Goal: Task Accomplishment & Management: Manage account settings

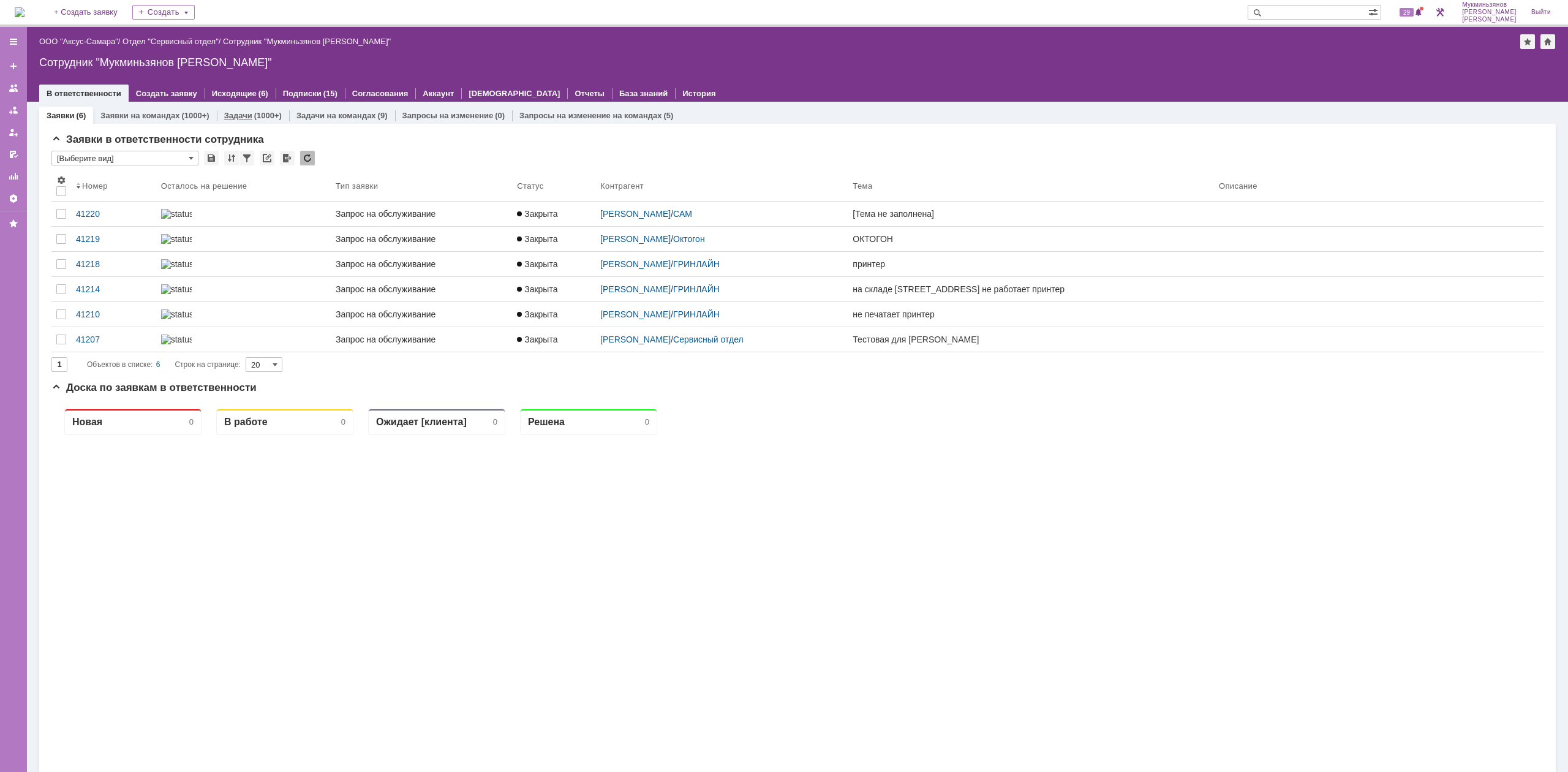
click at [231, 113] on link "Задачи" at bounding box center [238, 115] width 28 height 9
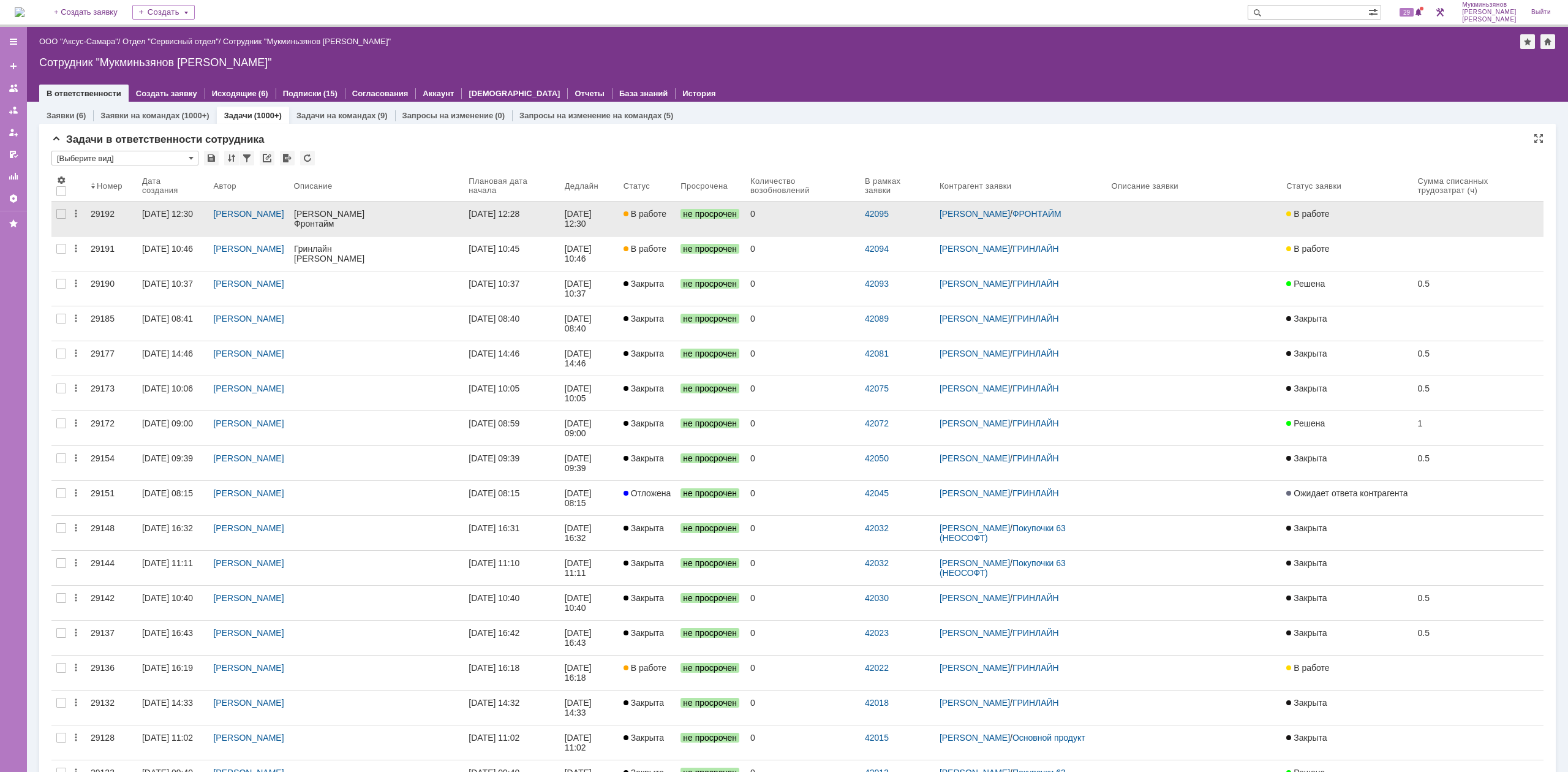
click at [547, 223] on link "[DATE] 12:28" at bounding box center [512, 218] width 96 height 34
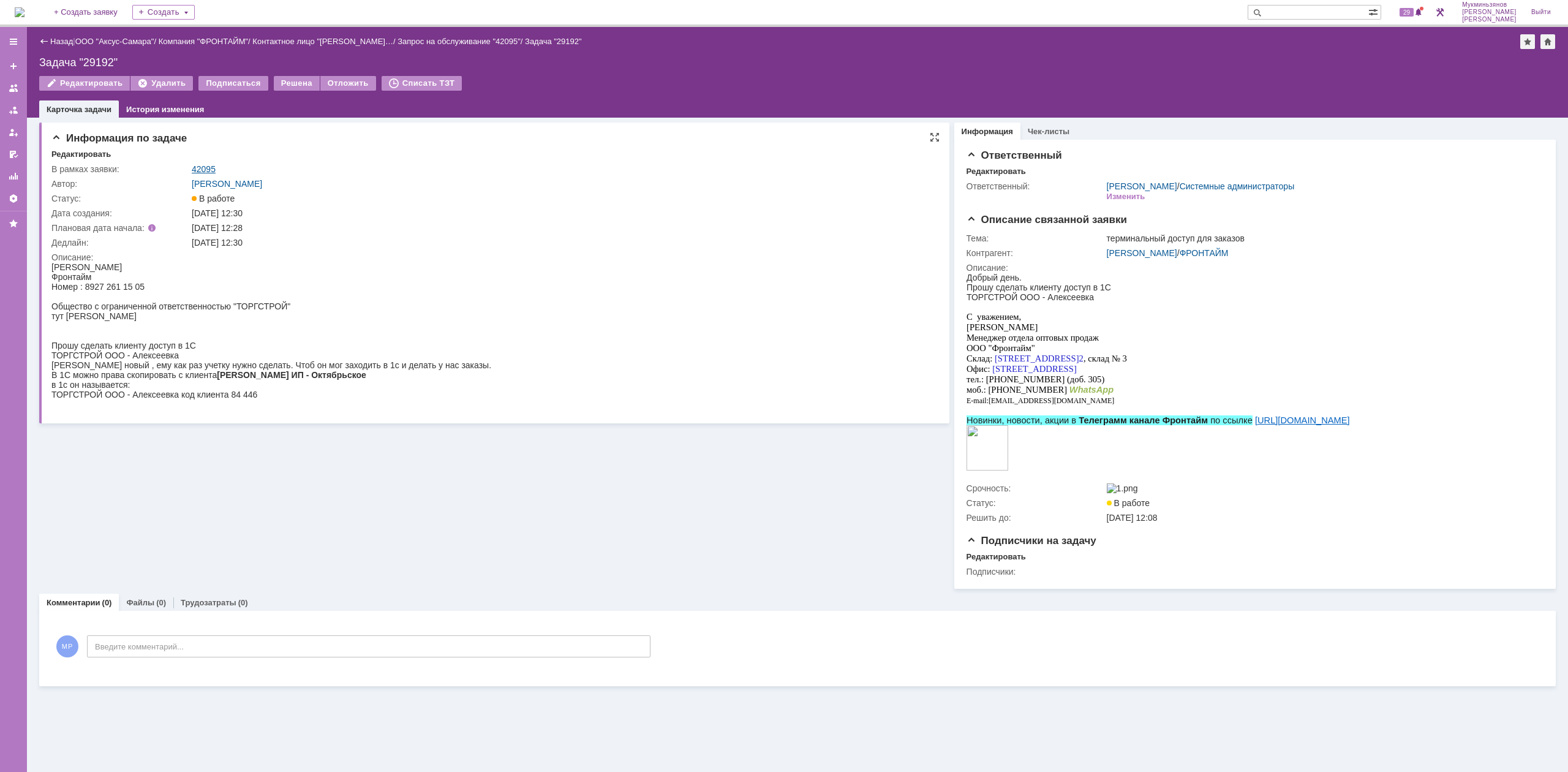
click at [213, 165] on link "42095" at bounding box center [203, 169] width 24 height 10
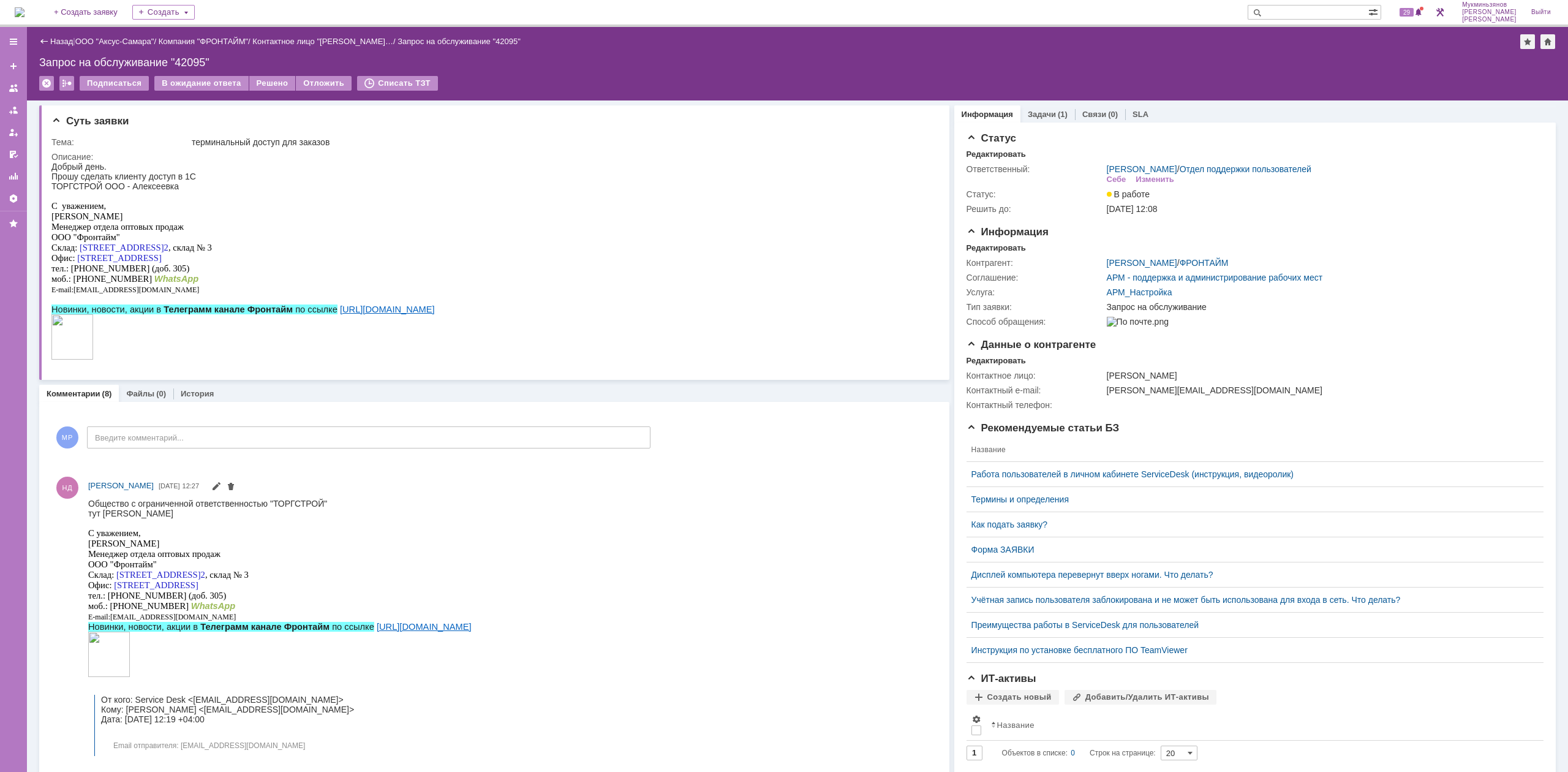
click at [25, 12] on img at bounding box center [20, 12] width 10 height 10
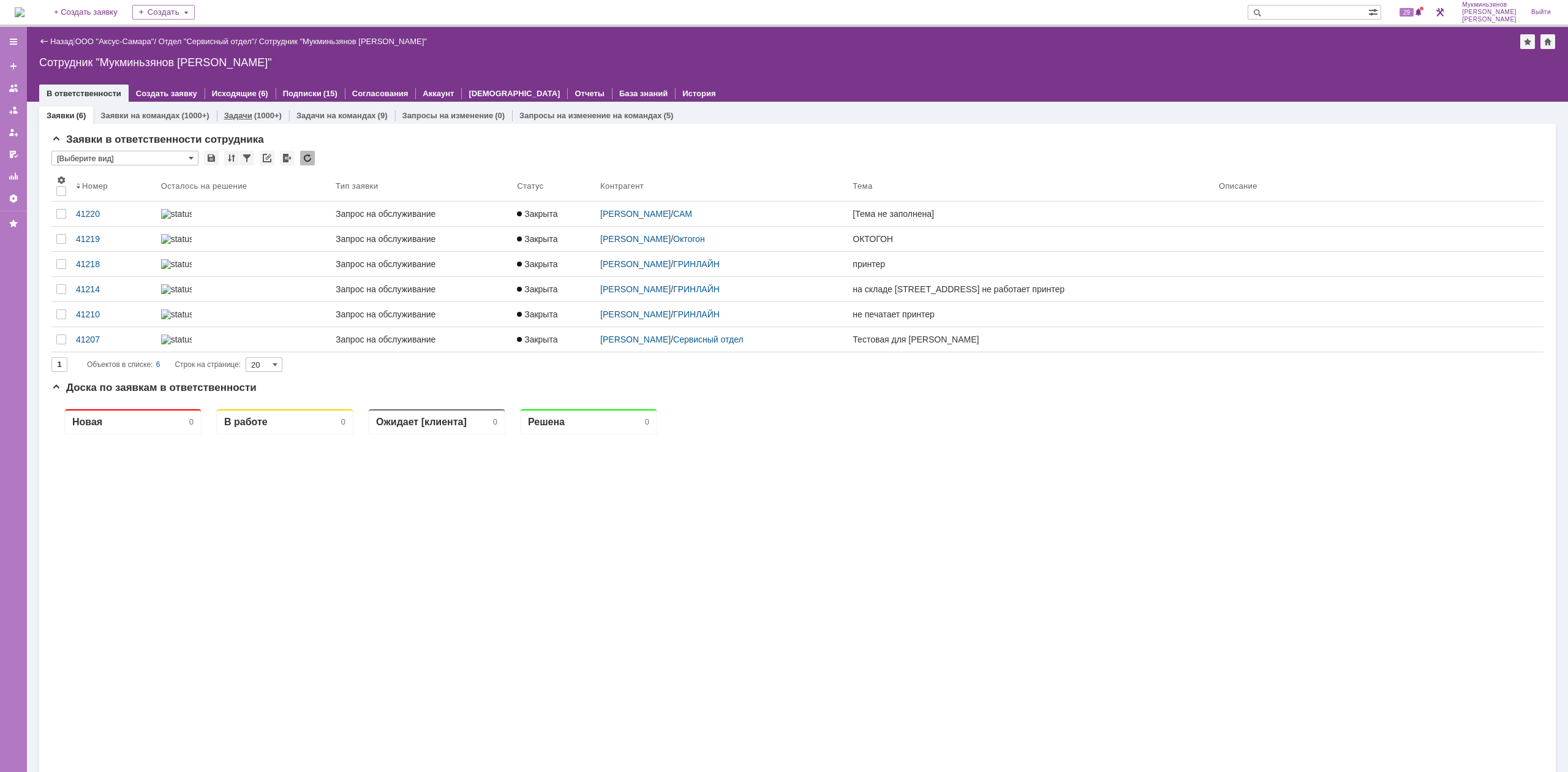
click at [257, 111] on div "(1000+)" at bounding box center [268, 115] width 28 height 9
